Goal: Find specific fact

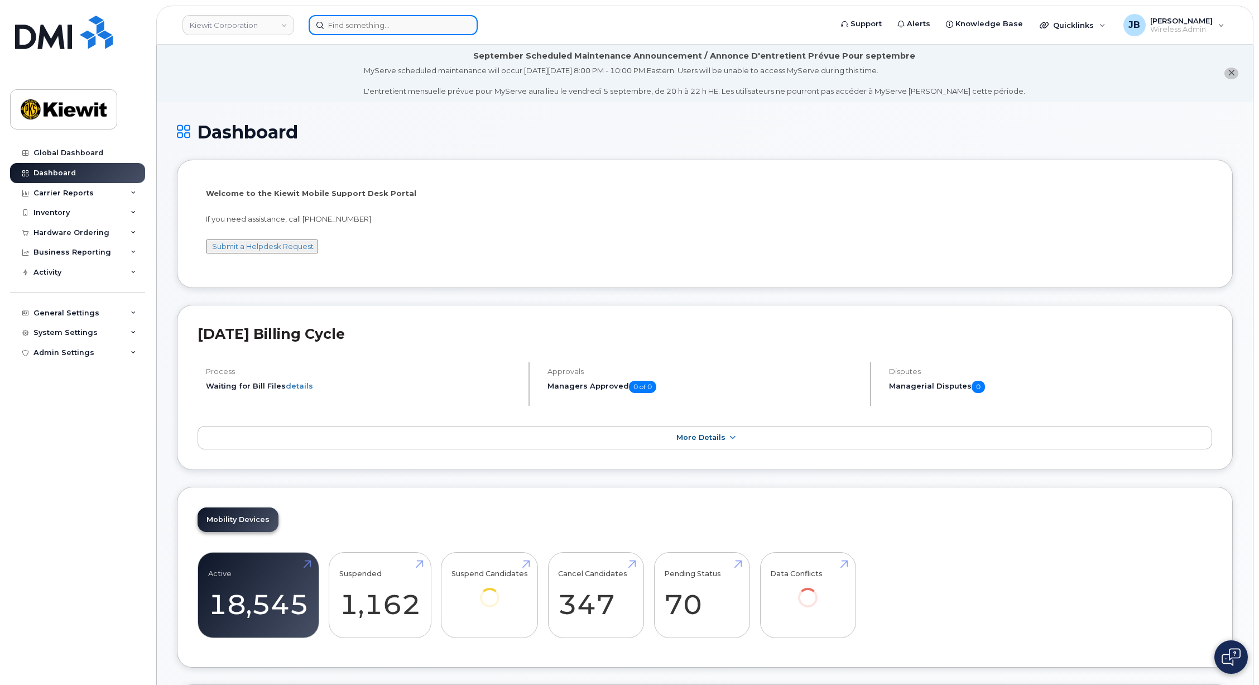
click at [402, 27] on input at bounding box center [393, 25] width 169 height 20
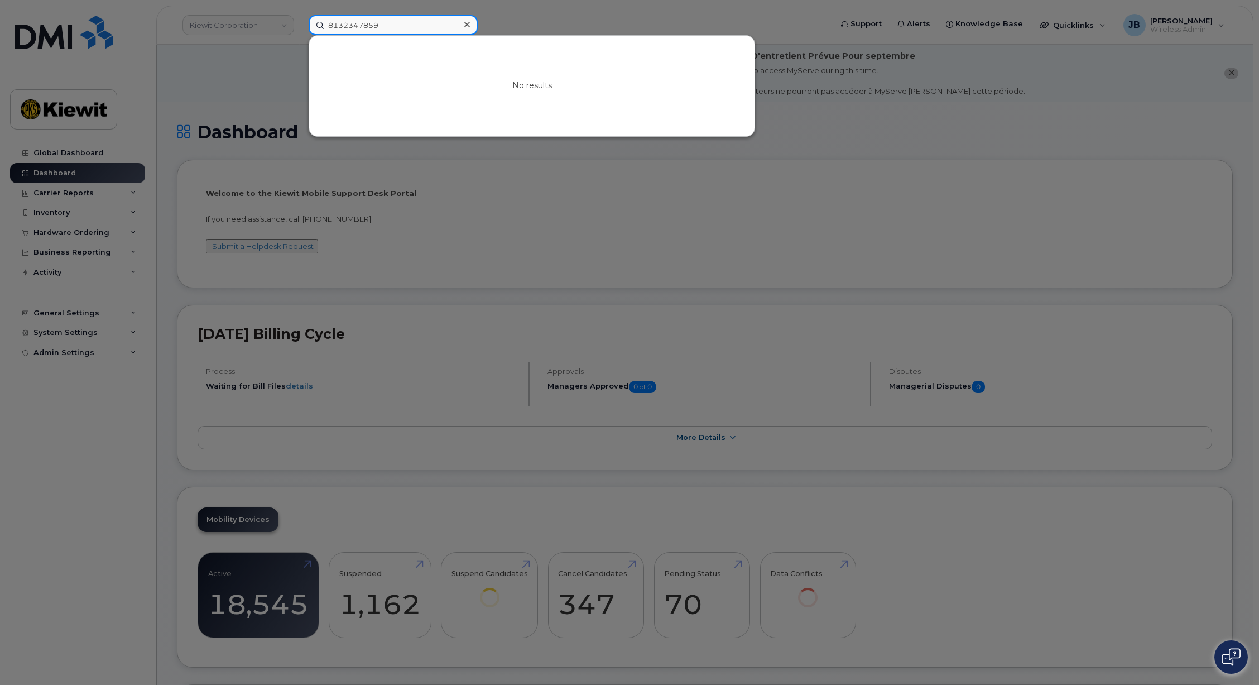
click at [342, 24] on input "8132347859" at bounding box center [393, 25] width 169 height 20
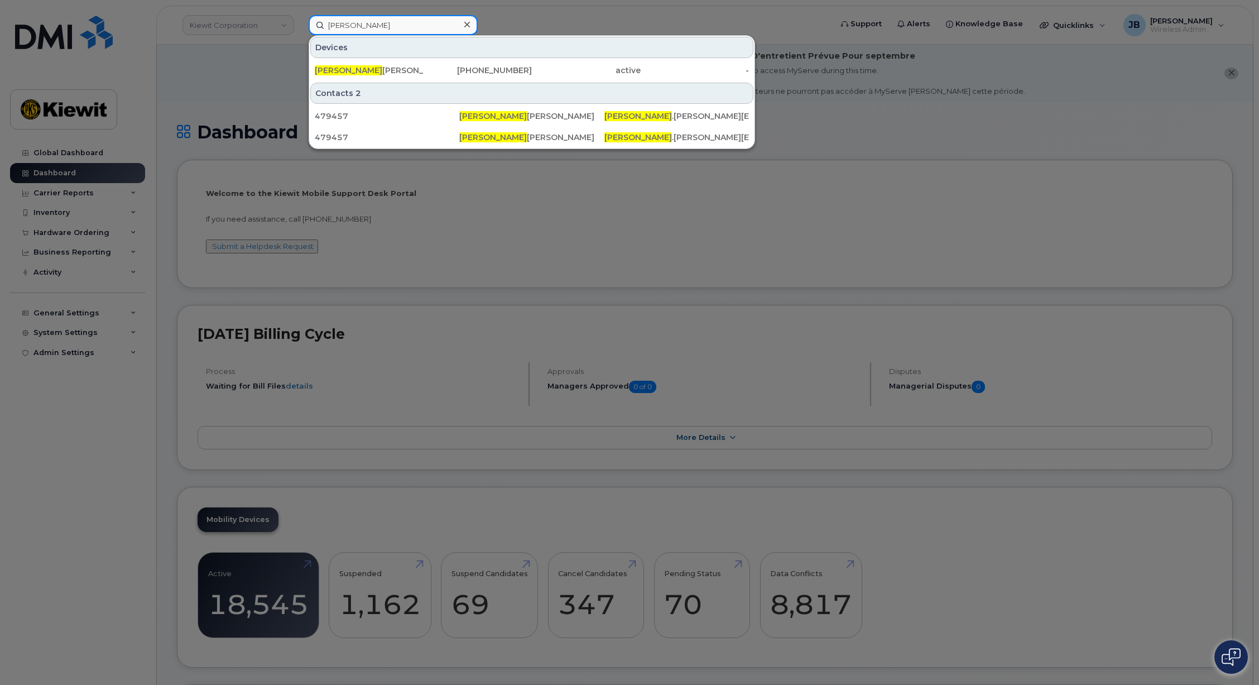
type input "[PERSON_NAME]"
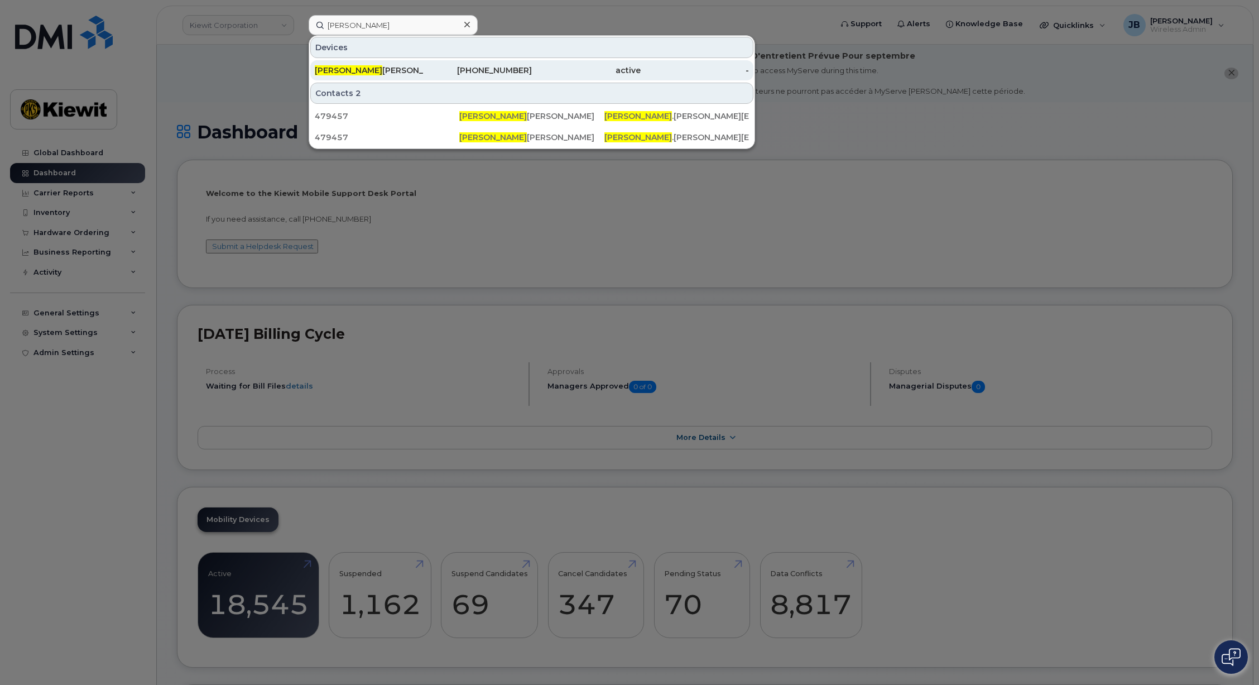
click at [420, 71] on div "[PERSON_NAME]" at bounding box center [369, 70] width 109 height 11
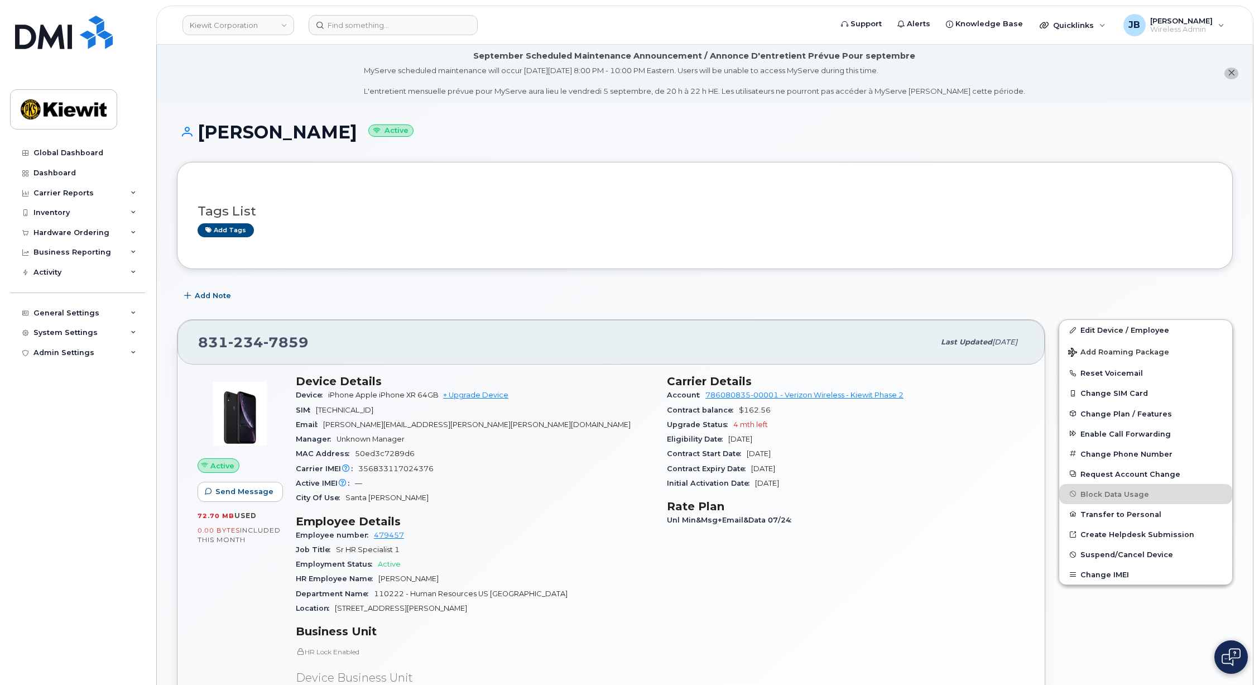
click at [815, 471] on div "Contract Expiry Date [DATE]" at bounding box center [846, 469] width 358 height 15
drag, startPoint x: 782, startPoint y: 440, endPoint x: 685, endPoint y: 436, distance: 97.2
click at [685, 436] on div "Eligibility Date Jan 22, 2026" at bounding box center [846, 439] width 358 height 15
click at [685, 436] on span "Eligibility Date" at bounding box center [697, 439] width 61 height 8
drag, startPoint x: 680, startPoint y: 436, endPoint x: 826, endPoint y: 428, distance: 145.4
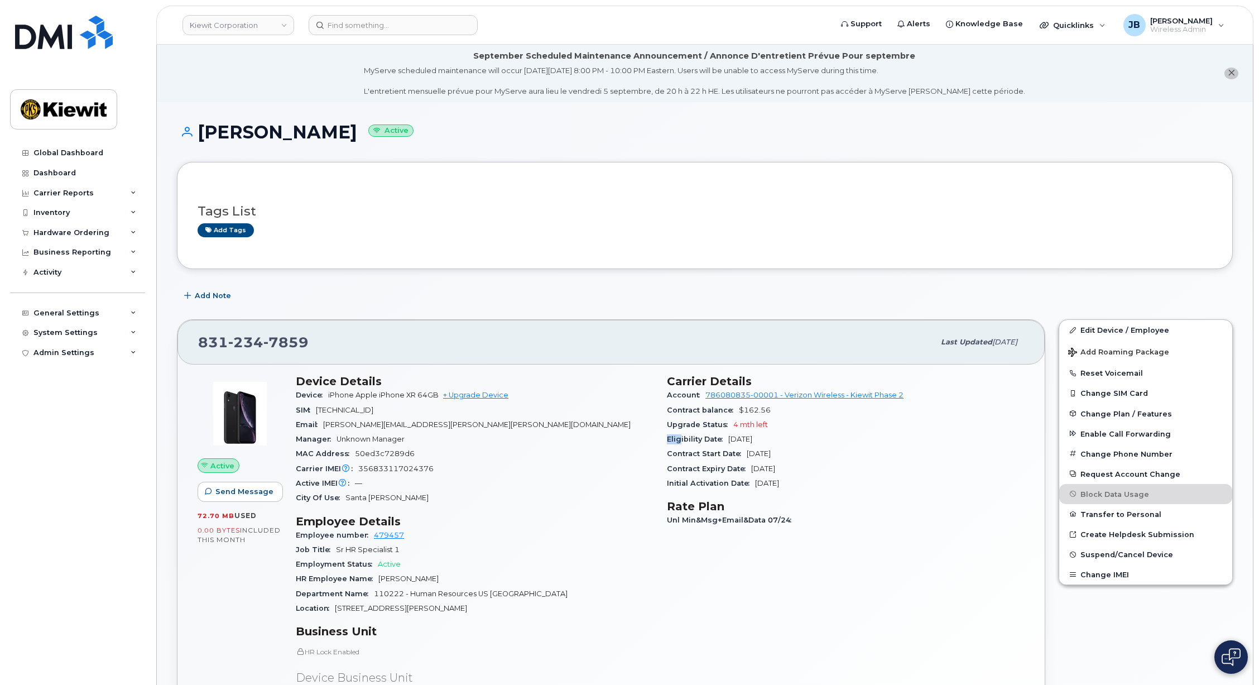
click at [825, 428] on section "Carrier Details Account 786080835-00001 - Verizon Wireless - Kiewit Phase 2 Con…" at bounding box center [846, 433] width 358 height 116
drag, startPoint x: 802, startPoint y: 436, endPoint x: 727, endPoint y: 439, distance: 74.3
click at [727, 439] on div "Eligibility Date Jan 22, 2026" at bounding box center [846, 439] width 358 height 15
click at [727, 439] on span "Eligibility Date" at bounding box center [697, 439] width 61 height 8
click at [752, 439] on span "Jan 22, 2026" at bounding box center [740, 439] width 24 height 8
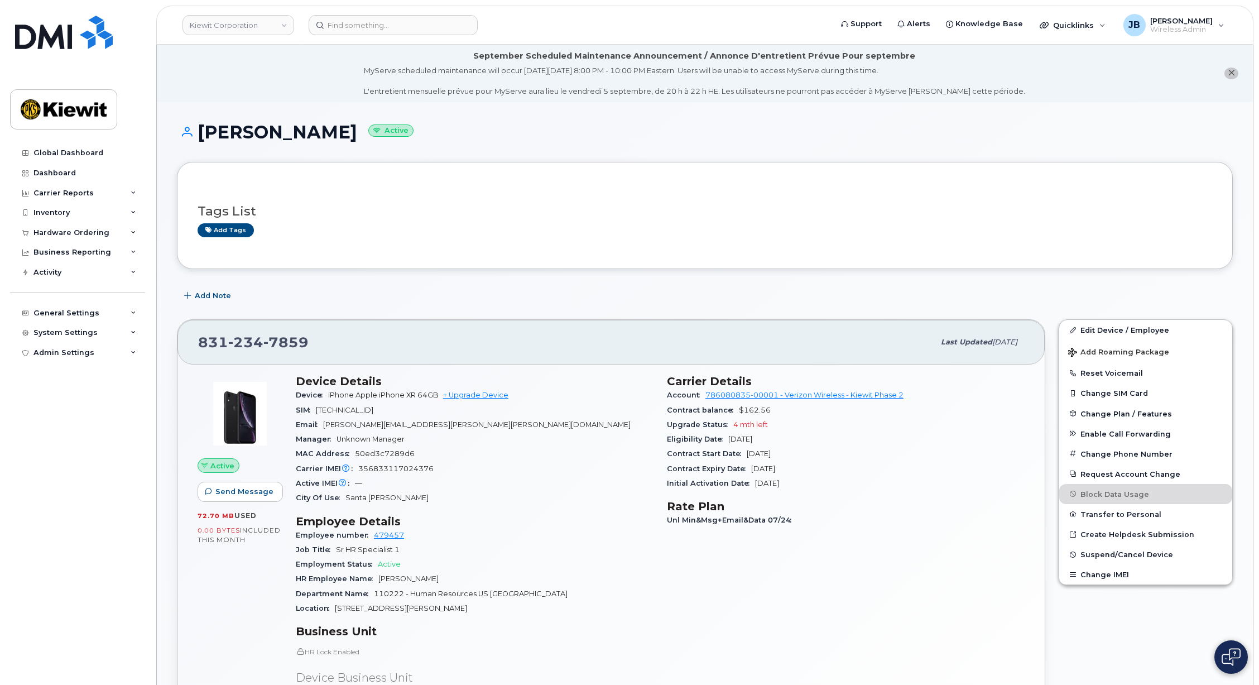
drag, startPoint x: 788, startPoint y: 427, endPoint x: 814, endPoint y: 489, distance: 67.1
click at [813, 486] on section "Carrier Details Account 786080835-00001 - Verizon Wireless - Kiewit Phase 2 Con…" at bounding box center [846, 433] width 358 height 116
click at [814, 489] on div "Initial Activation Date Jul 05, 2021" at bounding box center [846, 483] width 358 height 15
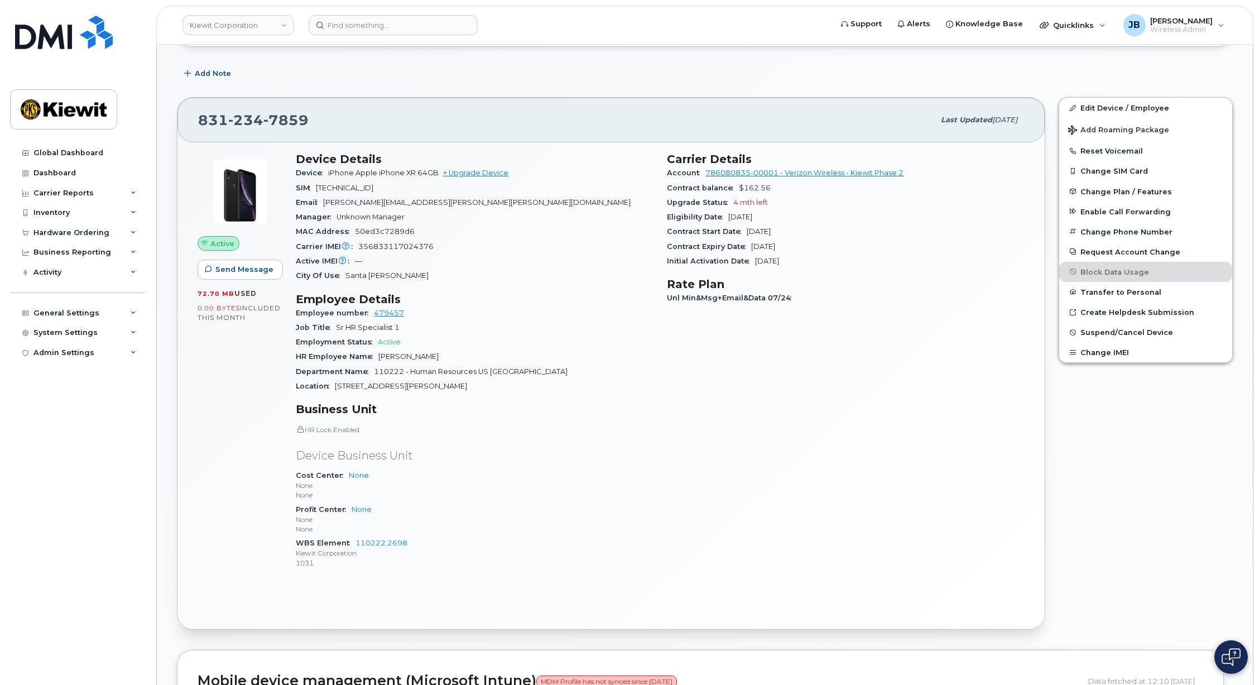
scroll to position [223, 0]
drag, startPoint x: 553, startPoint y: 385, endPoint x: 540, endPoint y: 378, distance: 14.5
click at [540, 378] on div "Location 1550 MIKE FAHEY ST" at bounding box center [475, 385] width 358 height 15
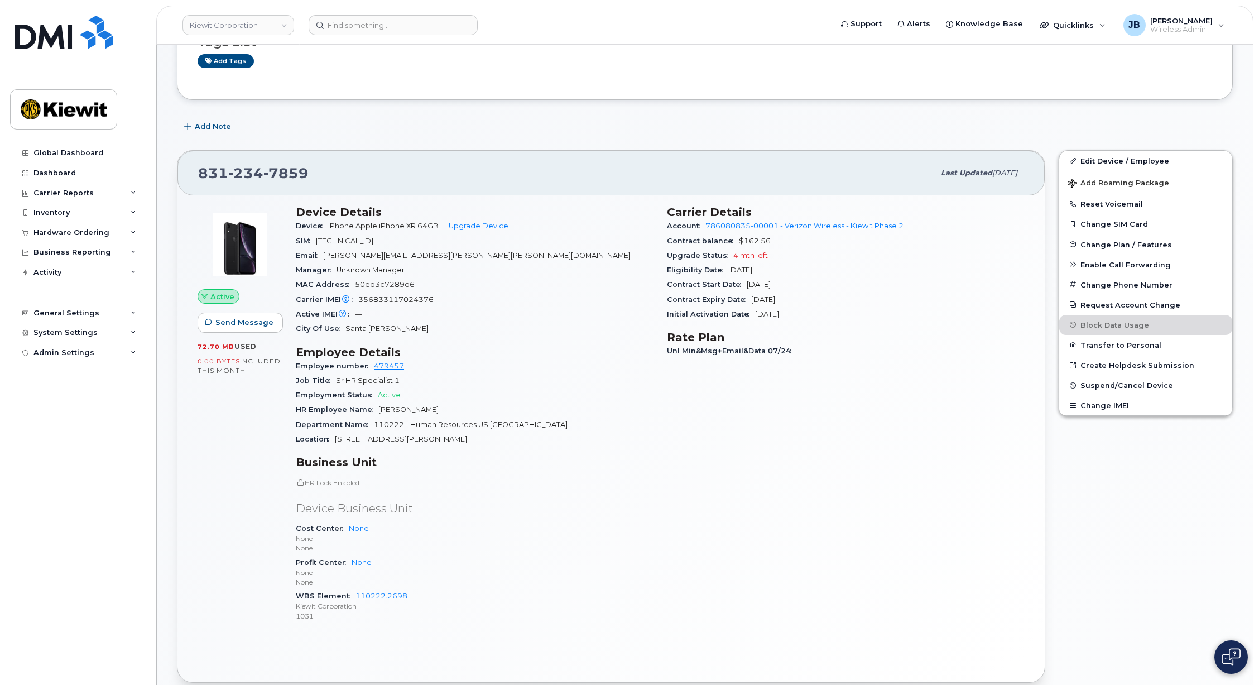
scroll to position [167, 0]
drag, startPoint x: 786, startPoint y: 263, endPoint x: 812, endPoint y: 315, distance: 57.7
click at [812, 315] on section "Carrier Details Account 786080835-00001 - Verizon Wireless - Kiewit Phase 2 Con…" at bounding box center [846, 265] width 358 height 116
click at [812, 315] on div "Initial Activation Date Jul 05, 2021" at bounding box center [846, 316] width 358 height 15
drag, startPoint x: 818, startPoint y: 315, endPoint x: 804, endPoint y: 264, distance: 53.1
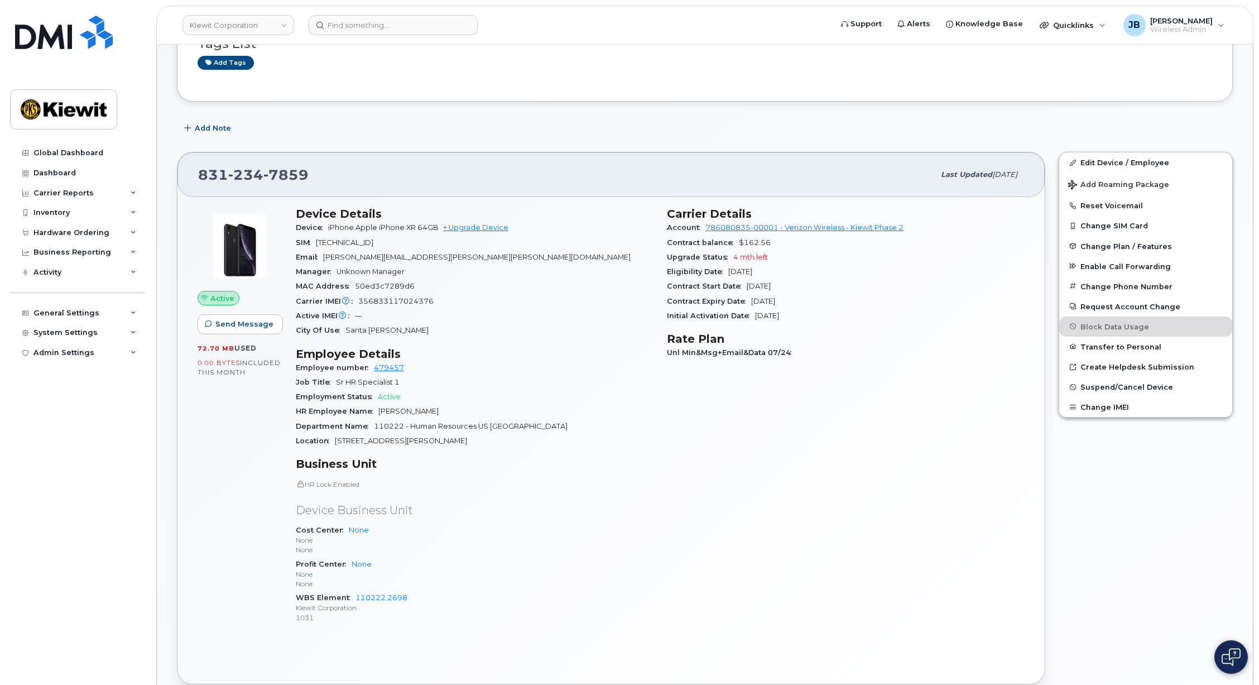
click at [804, 267] on section "Carrier Details Account 786080835-00001 - Verizon Wireless - Kiewit Phase 2 Con…" at bounding box center [846, 265] width 358 height 116
click at [804, 264] on div "Upgrade Status 4 mth left" at bounding box center [846, 257] width 358 height 15
click at [670, 488] on div "Carrier Details Account 786080835-00001 - Verizon Wireless - Kiewit Phase 2 Con…" at bounding box center [845, 419] width 371 height 439
